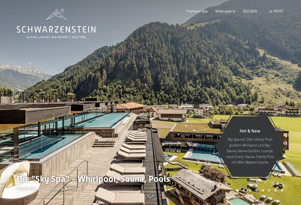
click at [280, 11] on span "Menü" at bounding box center [278, 11] width 9 height 4
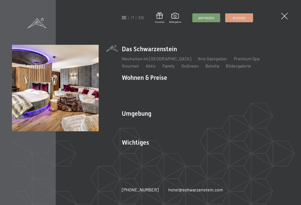
click at [215, 88] on link "Angebote" at bounding box center [213, 87] width 19 height 5
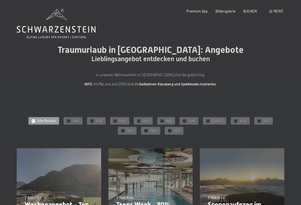
click at [150, 130] on span "NOV" at bounding box center [153, 130] width 7 height 5
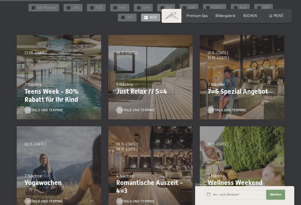
scroll to position [114, 0]
click at [145, 108] on span "Details und Termine" at bounding box center [136, 110] width 36 height 5
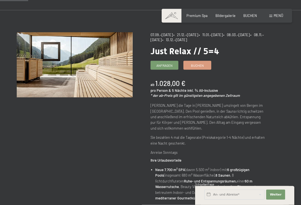
scroll to position [34, 0]
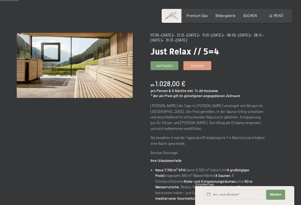
click at [197, 66] on span "Buchen" at bounding box center [197, 66] width 13 height 5
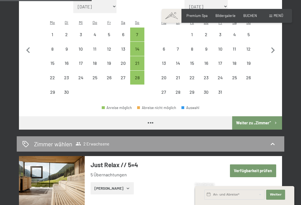
select select "2025-09-01"
select select "2025-10-01"
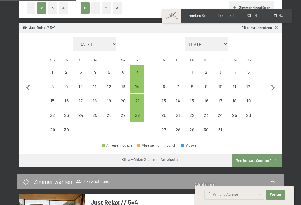
scroll to position [149, 0]
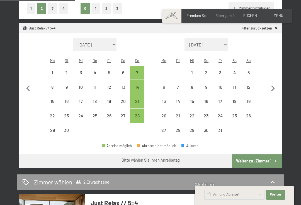
click at [272, 86] on icon "button" at bounding box center [273, 89] width 4 height 6
select select "2025-10-01"
select select "2025-11-01"
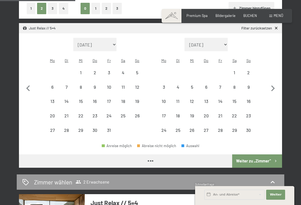
select select "2025-10-01"
select select "2025-11-01"
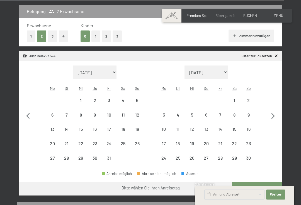
scroll to position [121, 0]
click at [248, 113] on div "9" at bounding box center [248, 119] width 13 height 13
select select "2025-10-01"
select select "2025-11-01"
click at [222, 127] on div "14" at bounding box center [220, 133] width 13 height 13
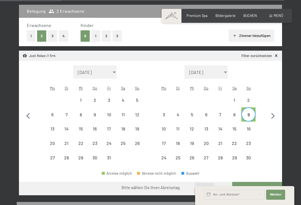
select select "2025-10-01"
select select "2025-11-01"
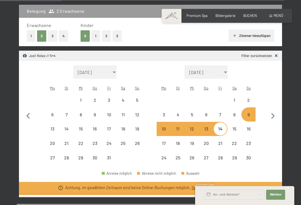
select select "2025-09-01"
select select "2025-10-01"
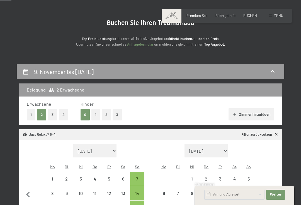
scroll to position [0, 0]
